Goal: Task Accomplishment & Management: Use online tool/utility

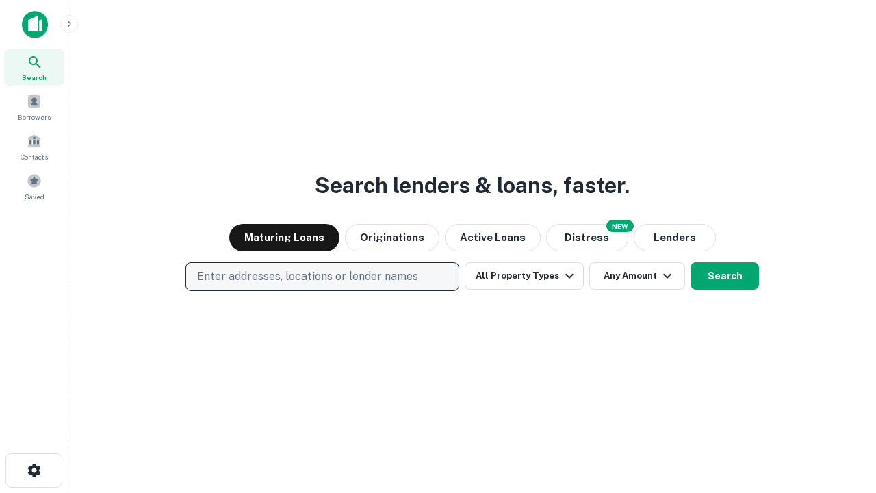
click at [322, 276] on p "Enter addresses, locations or lender names" at bounding box center [307, 276] width 221 height 16
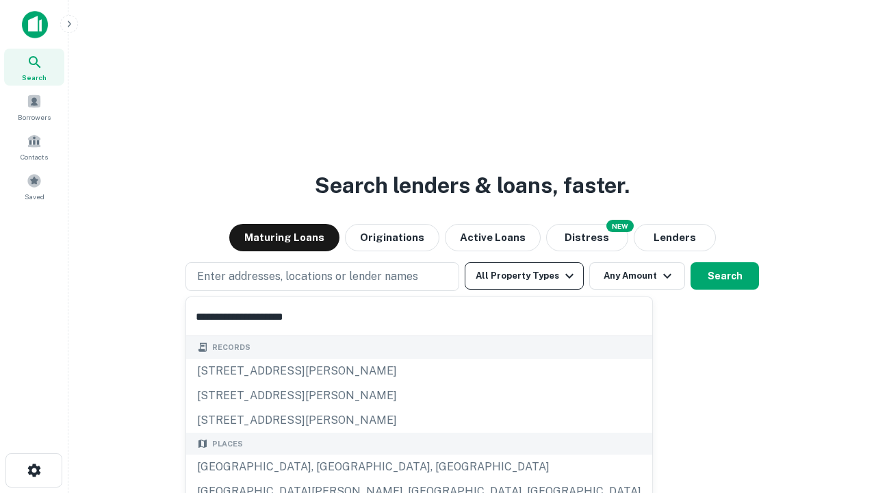
click at [327, 467] on div "[GEOGRAPHIC_DATA], [GEOGRAPHIC_DATA], [GEOGRAPHIC_DATA]" at bounding box center [419, 466] width 466 height 25
click at [524, 276] on button "All Property Types" at bounding box center [524, 275] width 119 height 27
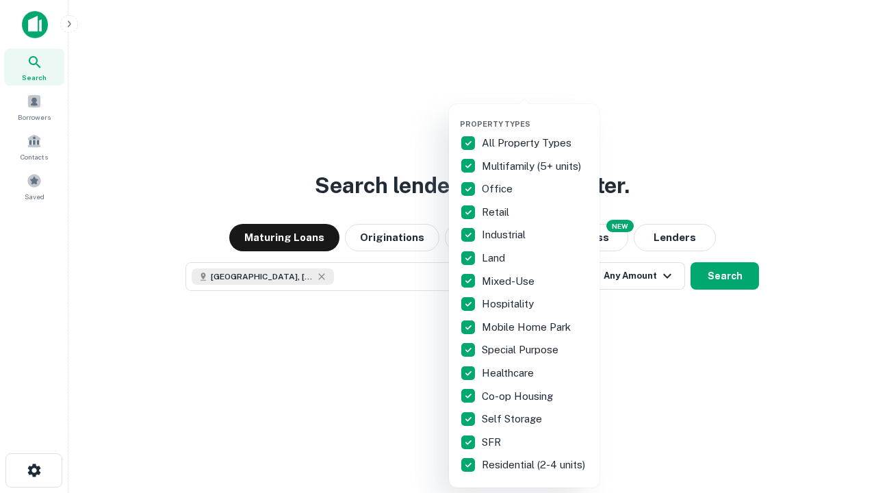
click at [535, 115] on button "button" at bounding box center [535, 115] width 151 height 1
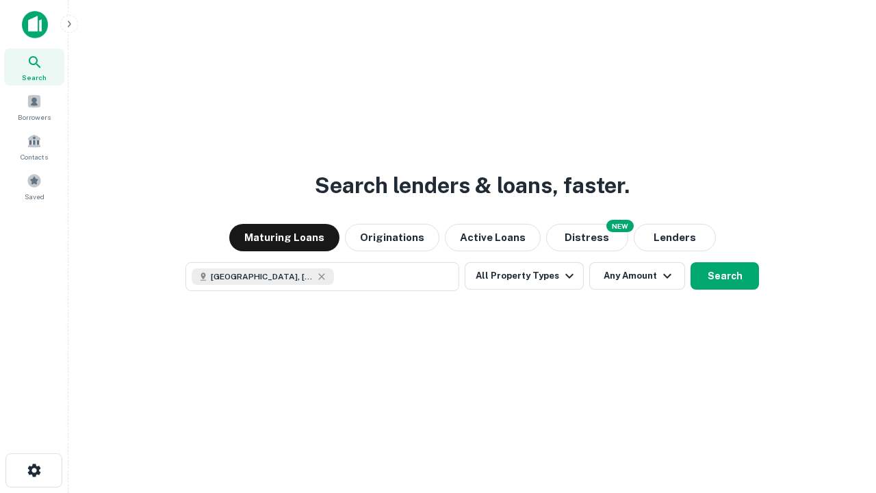
scroll to position [22, 0]
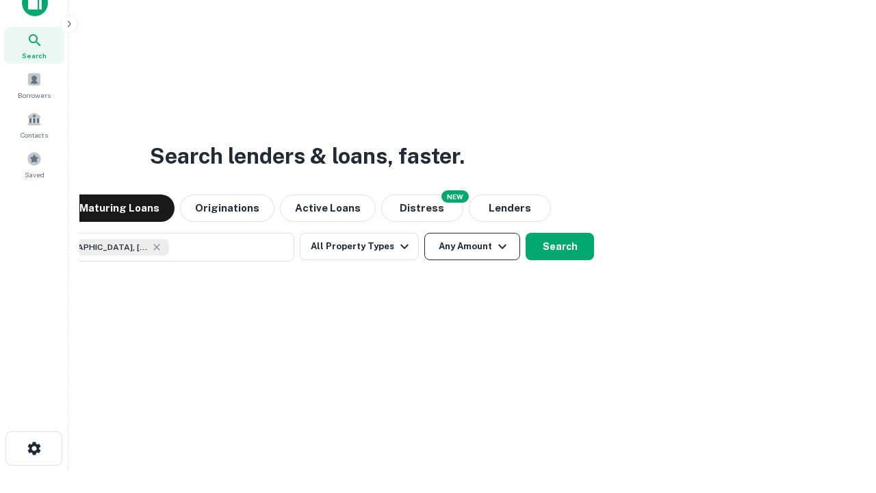
click at [424, 233] on button "Any Amount" at bounding box center [472, 246] width 96 height 27
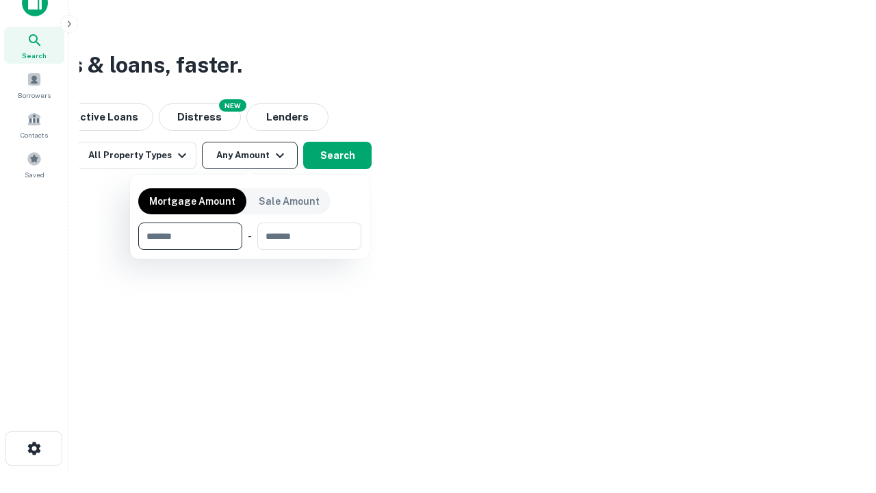
type input "*******"
click at [250, 250] on button "button" at bounding box center [249, 250] width 223 height 1
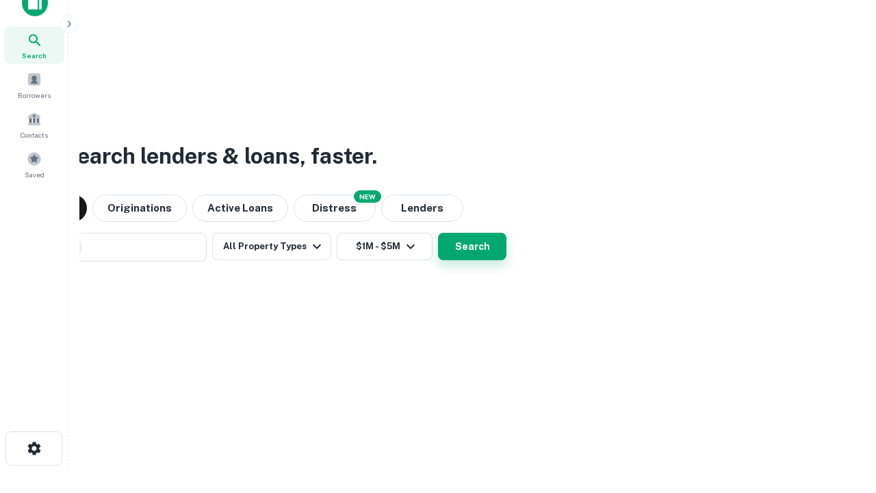
click at [438, 233] on button "Search" at bounding box center [472, 246] width 68 height 27
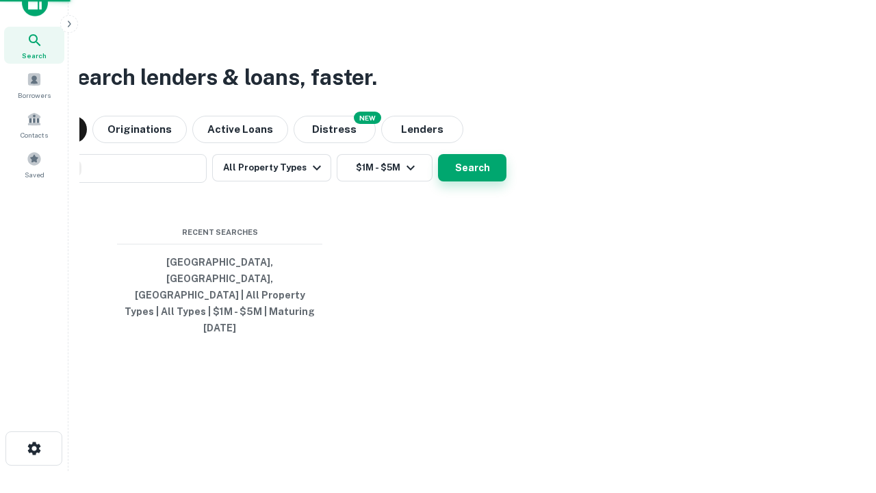
scroll to position [36, 387]
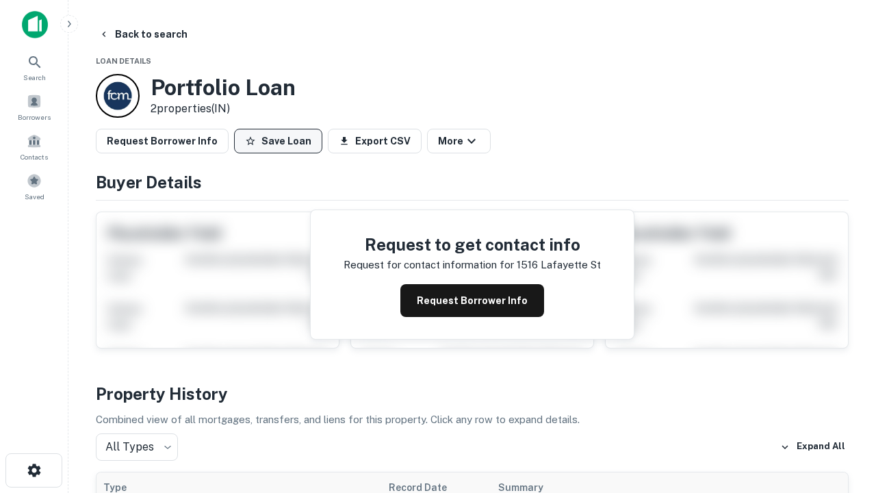
click at [278, 141] on button "Save Loan" at bounding box center [278, 141] width 88 height 25
click at [281, 141] on button "Loan Saved" at bounding box center [281, 141] width 94 height 25
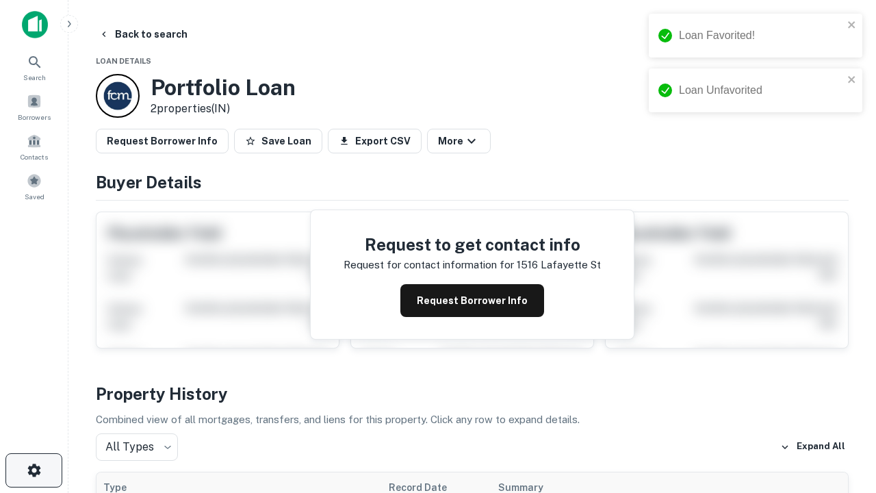
click at [34, 470] on icon "button" at bounding box center [34, 470] width 16 height 16
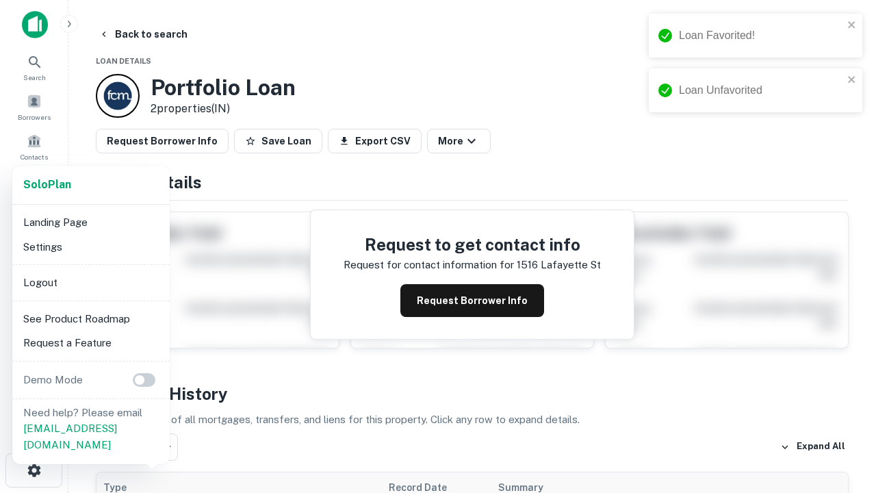
click at [90, 282] on li "Logout" at bounding box center [91, 282] width 146 height 25
